Goal: Find specific page/section: Locate a particular part of the current website

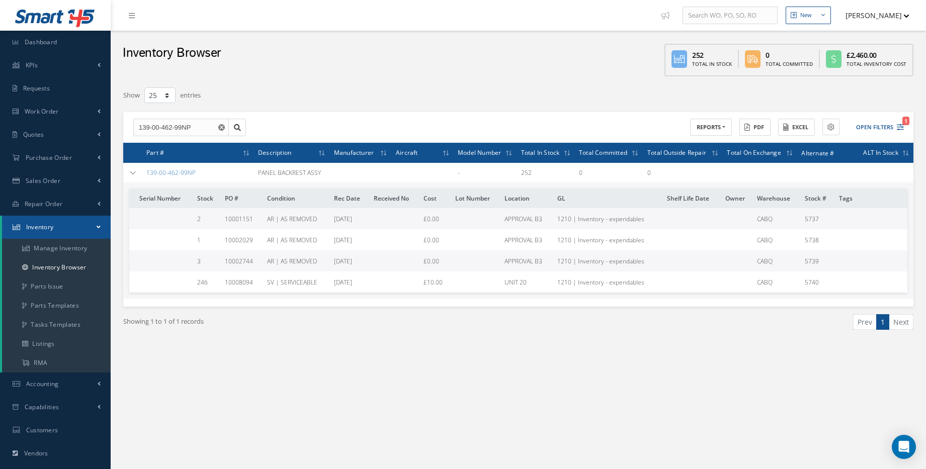
select select "25"
click at [223, 127] on use "Reset" at bounding box center [221, 127] width 7 height 7
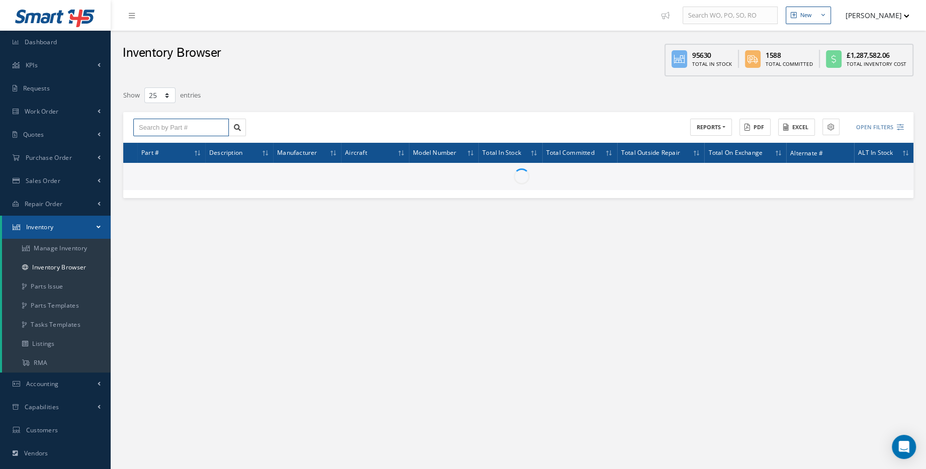
click at [189, 128] on input "text" at bounding box center [181, 128] width 96 height 18
paste input "C412705-573"
type input "C412705-573"
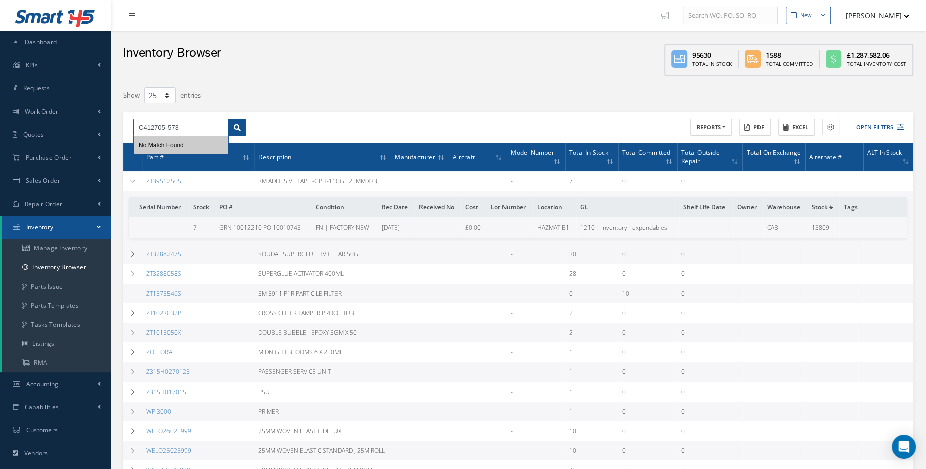
type input "C412705-573"
click at [234, 124] on icon at bounding box center [237, 127] width 7 height 7
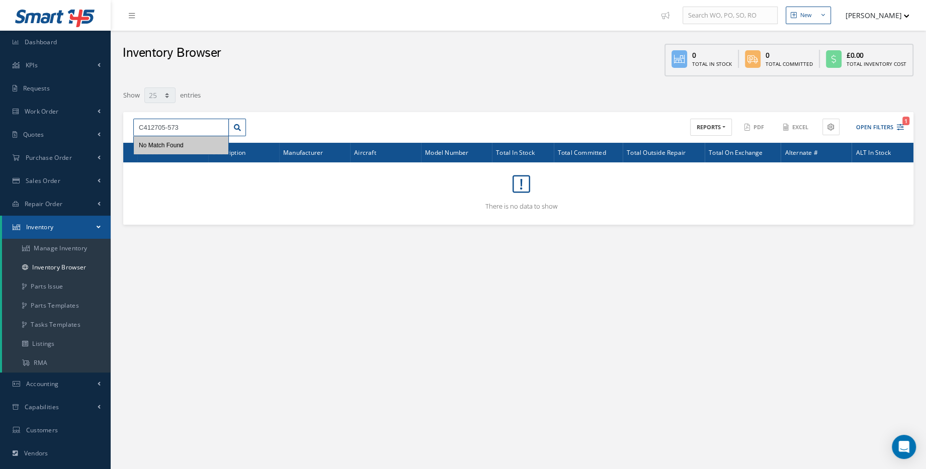
click at [200, 127] on input "C412705-573" at bounding box center [181, 128] width 96 height 18
click at [900, 136] on div "C412705-573 No Match Found ACTIONS Receive Payments Select Customer Cabinair Se…" at bounding box center [518, 127] width 790 height 31
click at [896, 130] on button "Open Filters 1" at bounding box center [875, 127] width 57 height 17
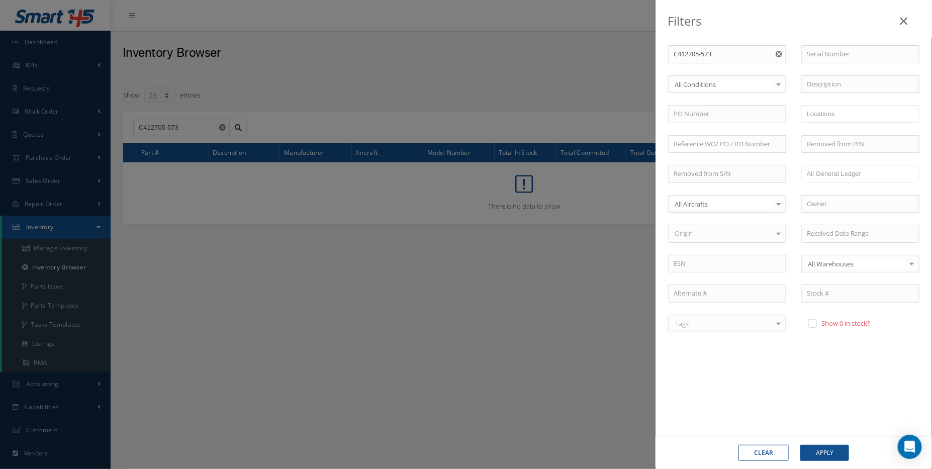
click at [817, 322] on label at bounding box center [818, 323] width 3 height 9
click at [810, 322] on input "checkbox" at bounding box center [812, 324] width 7 height 7
checkbox input "true"
click at [831, 449] on button "Apply" at bounding box center [825, 453] width 49 height 16
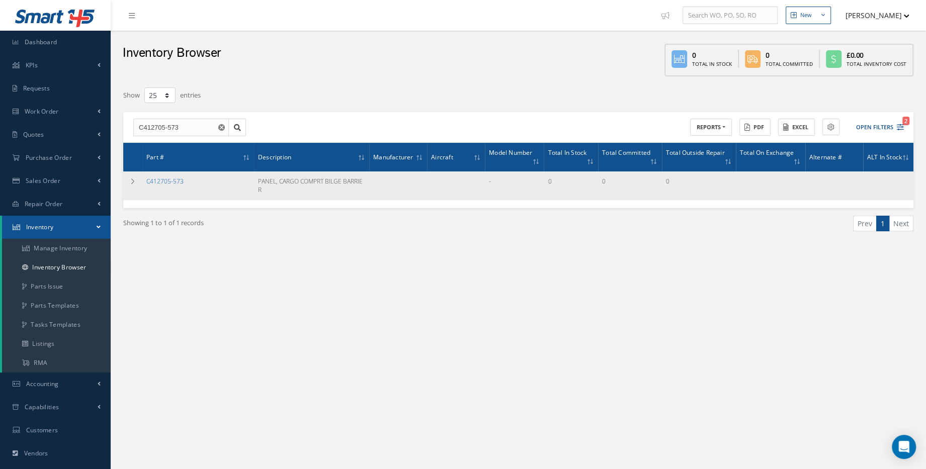
click at [159, 180] on link "C412705-573" at bounding box center [164, 181] width 37 height 9
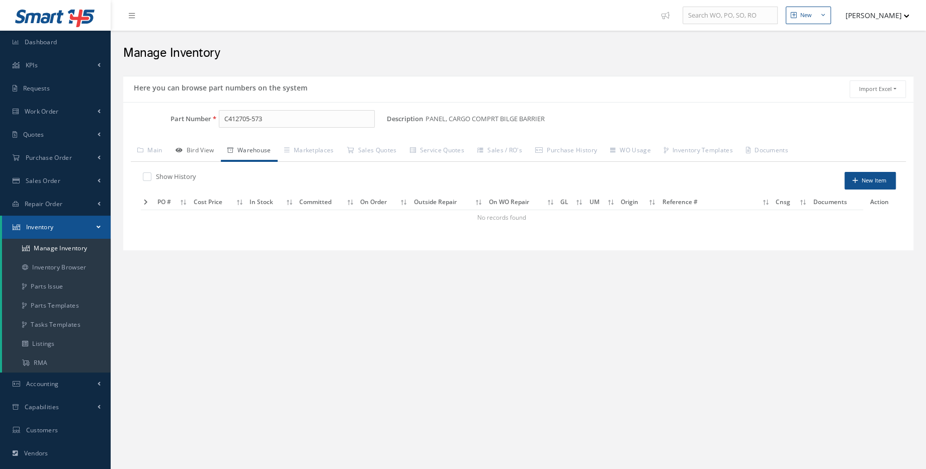
click at [209, 149] on link "Bird View" at bounding box center [195, 151] width 52 height 21
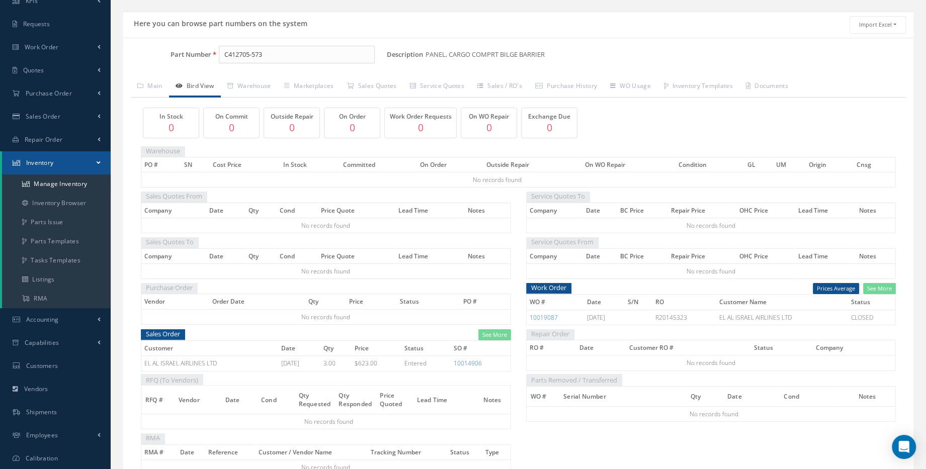
scroll to position [120, 0]
